Goal: Task Accomplishment & Management: Use online tool/utility

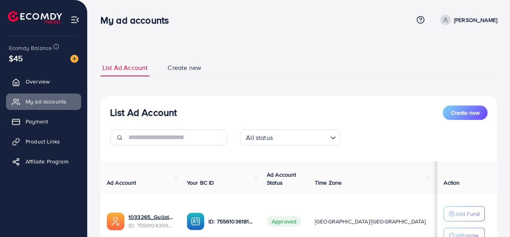
scroll to position [71, 0]
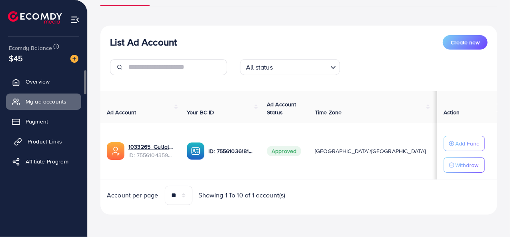
click at [50, 141] on span "Product Links" at bounding box center [45, 142] width 34 height 8
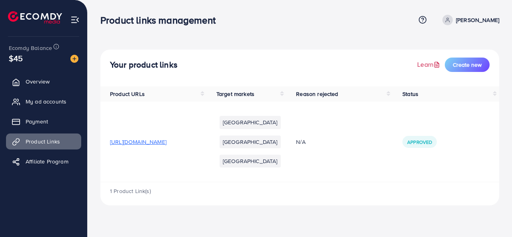
click at [430, 66] on link "Learn" at bounding box center [429, 64] width 24 height 9
click at [467, 64] on span "Create new" at bounding box center [467, 65] width 29 height 8
click at [50, 101] on span "My ad accounts" at bounding box center [48, 102] width 41 height 8
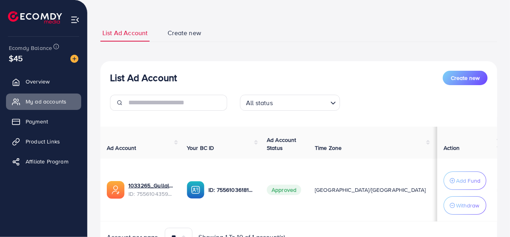
scroll to position [78, 0]
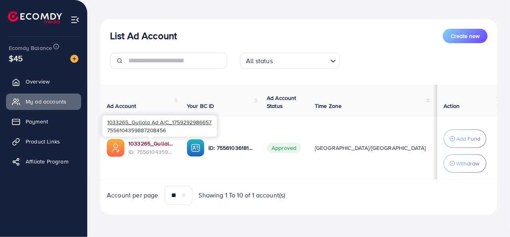
click at [141, 141] on link "1033265_Gullala Ad A/C_1759292986657" at bounding box center [151, 144] width 46 height 8
